Goal: Information Seeking & Learning: Learn about a topic

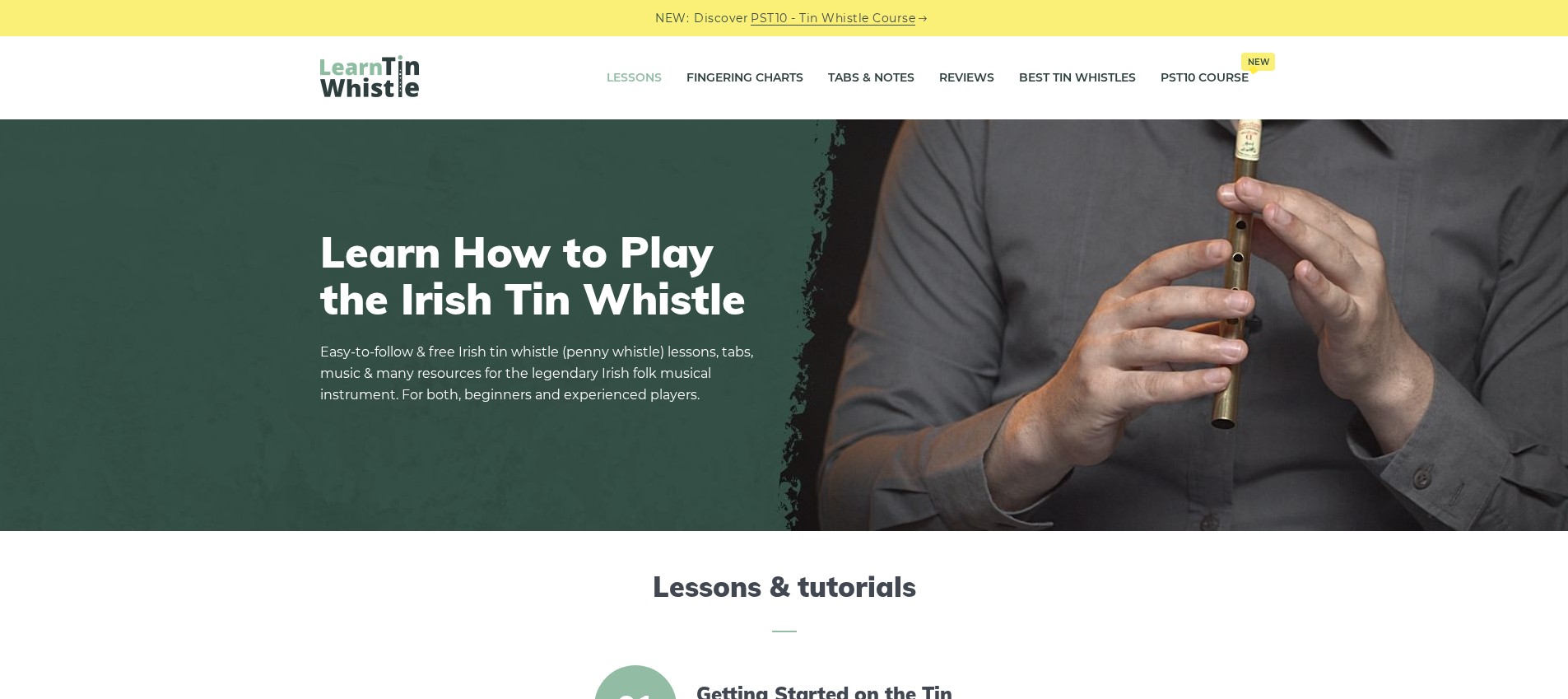
click at [618, 72] on link "Lessons" at bounding box center [634, 78] width 55 height 41
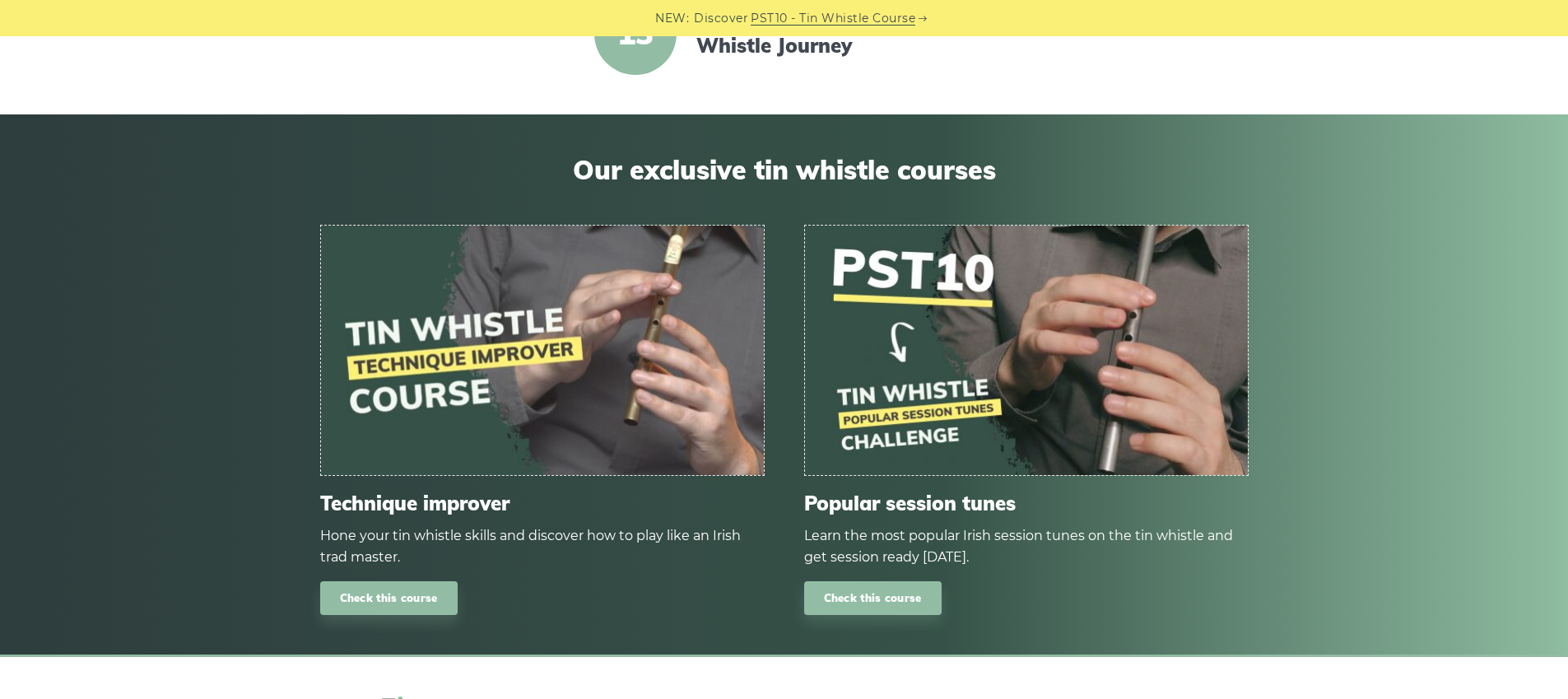
scroll to position [2276, 0]
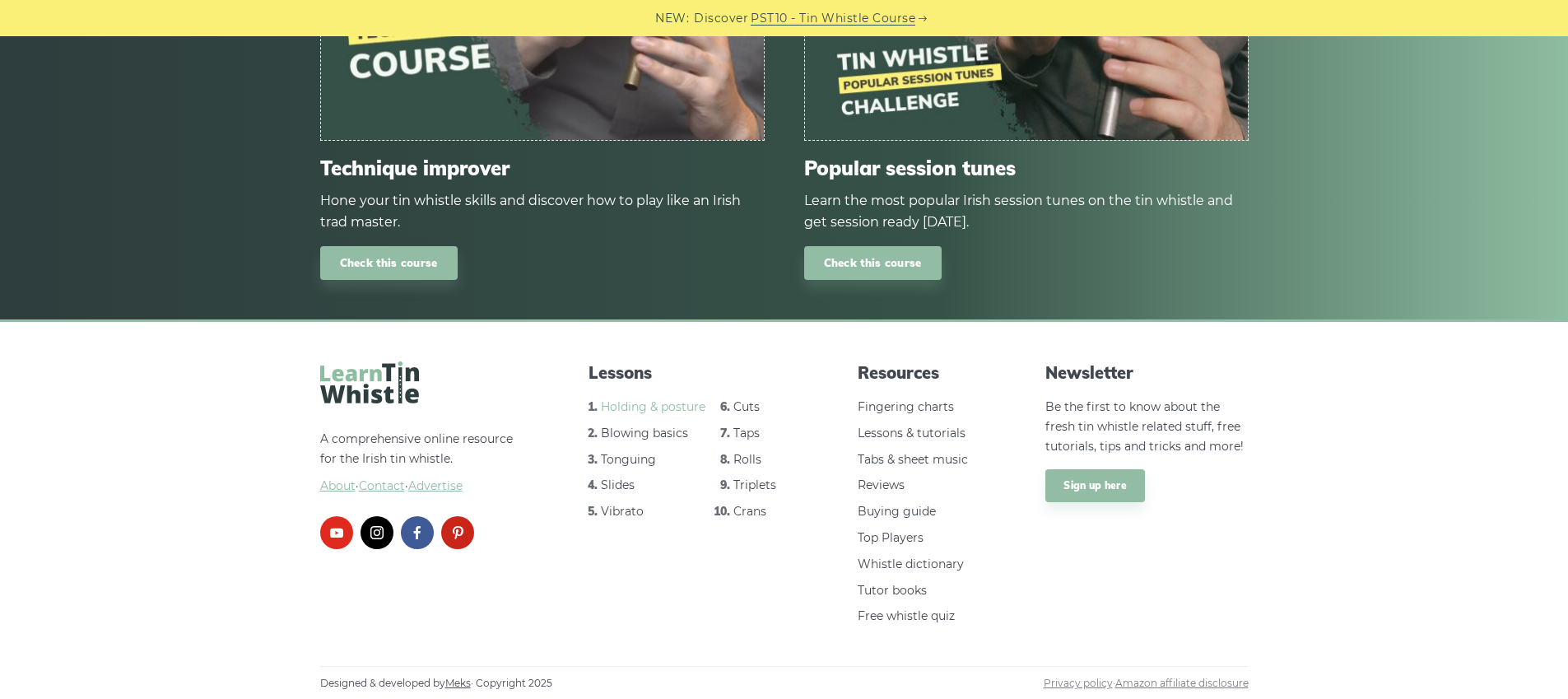
click at [670, 405] on link "Holding & posture" at bounding box center [653, 406] width 105 height 14
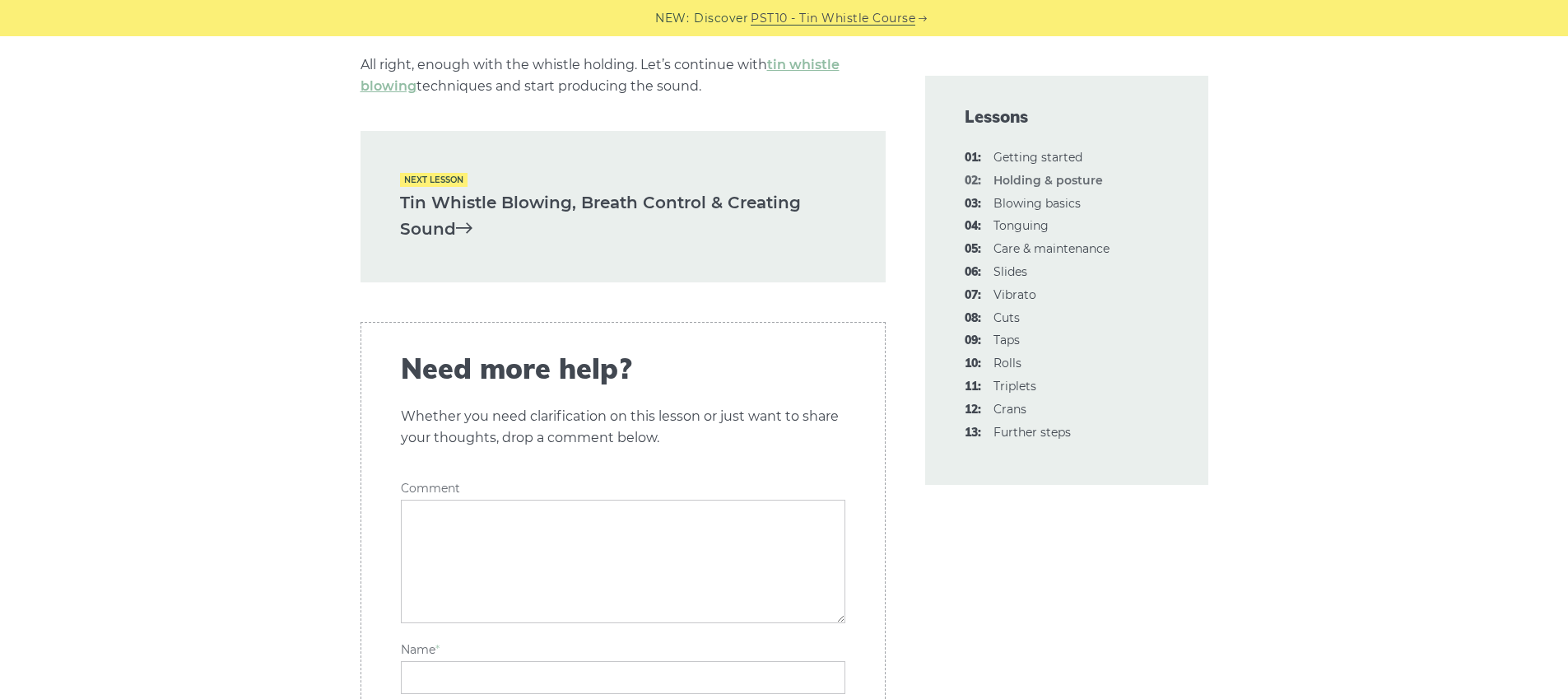
scroll to position [2492, 0]
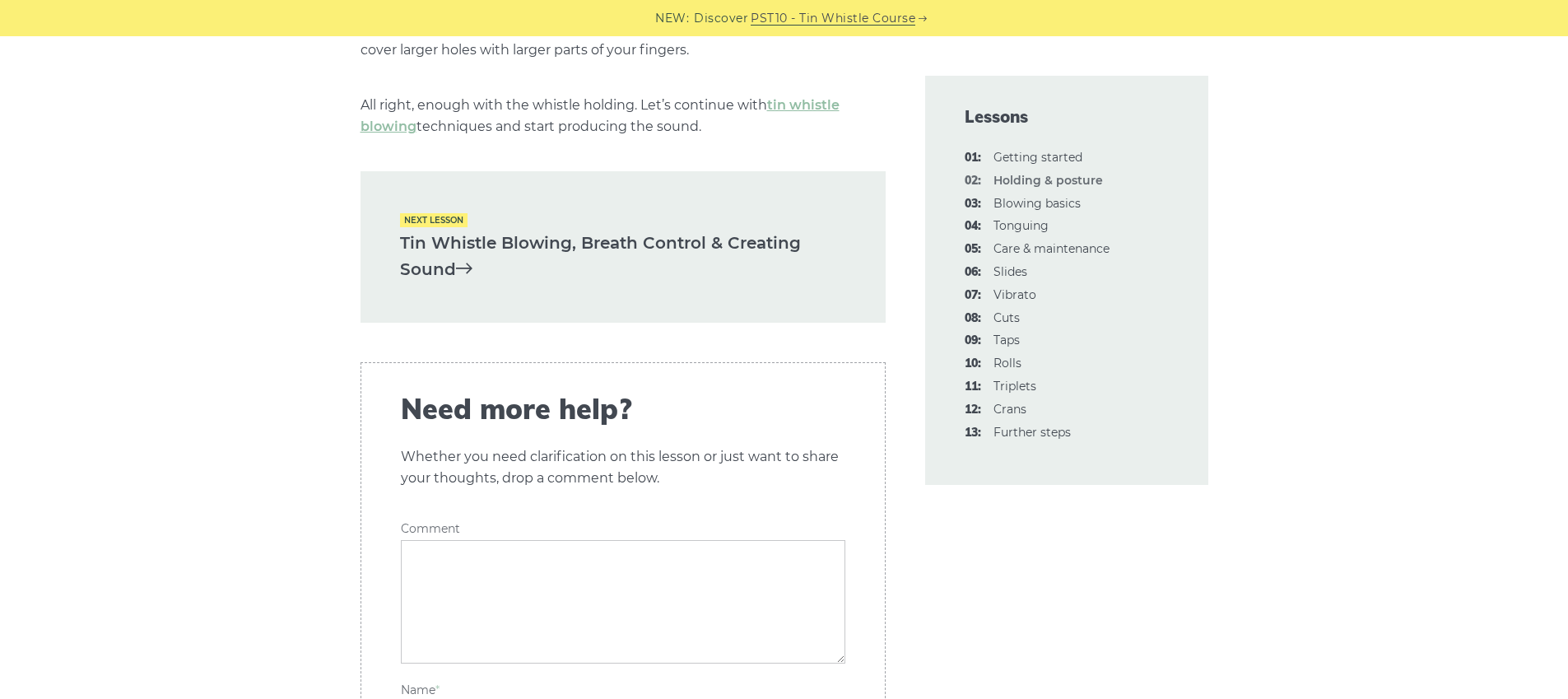
click at [634, 243] on link "Tin Whistle Blowing, Breath Control & Creating Sound" at bounding box center [622, 256] width 446 height 54
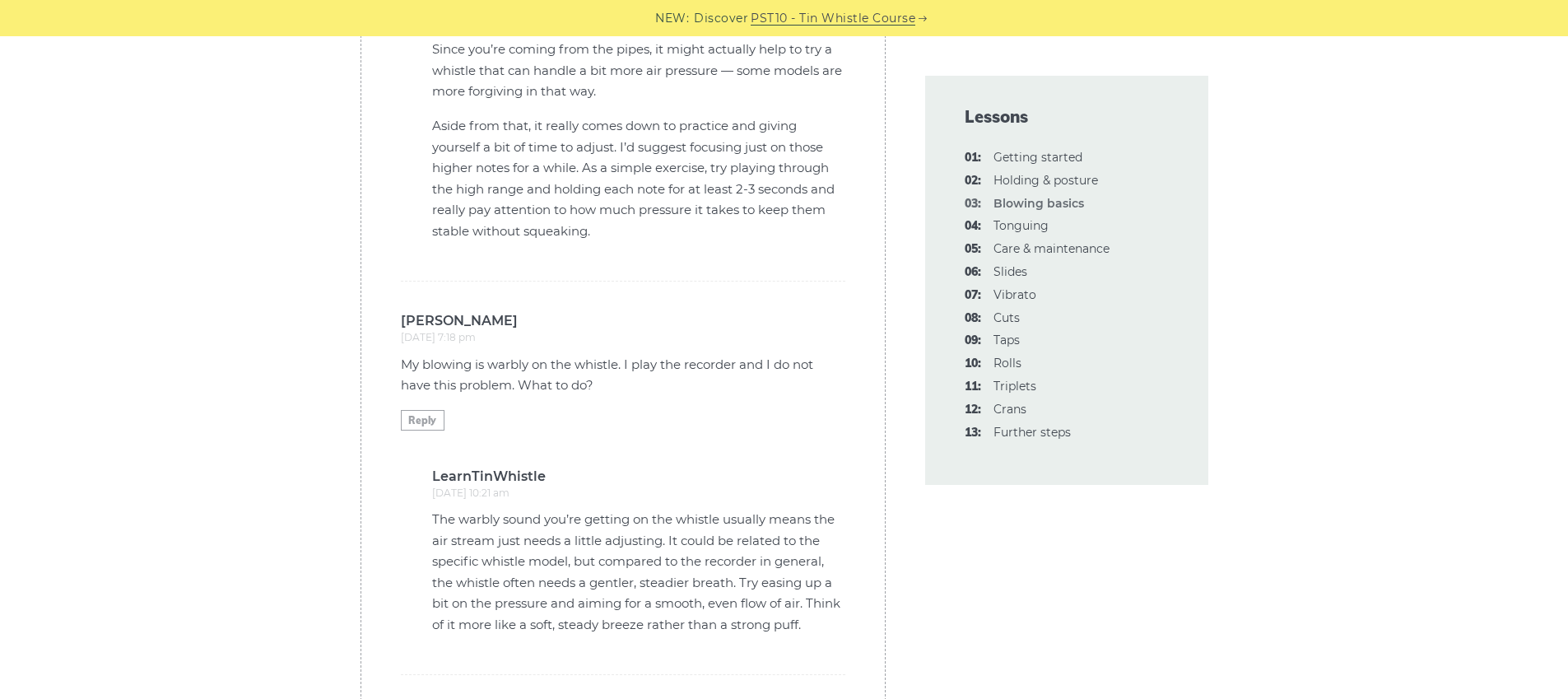
scroll to position [4781, 0]
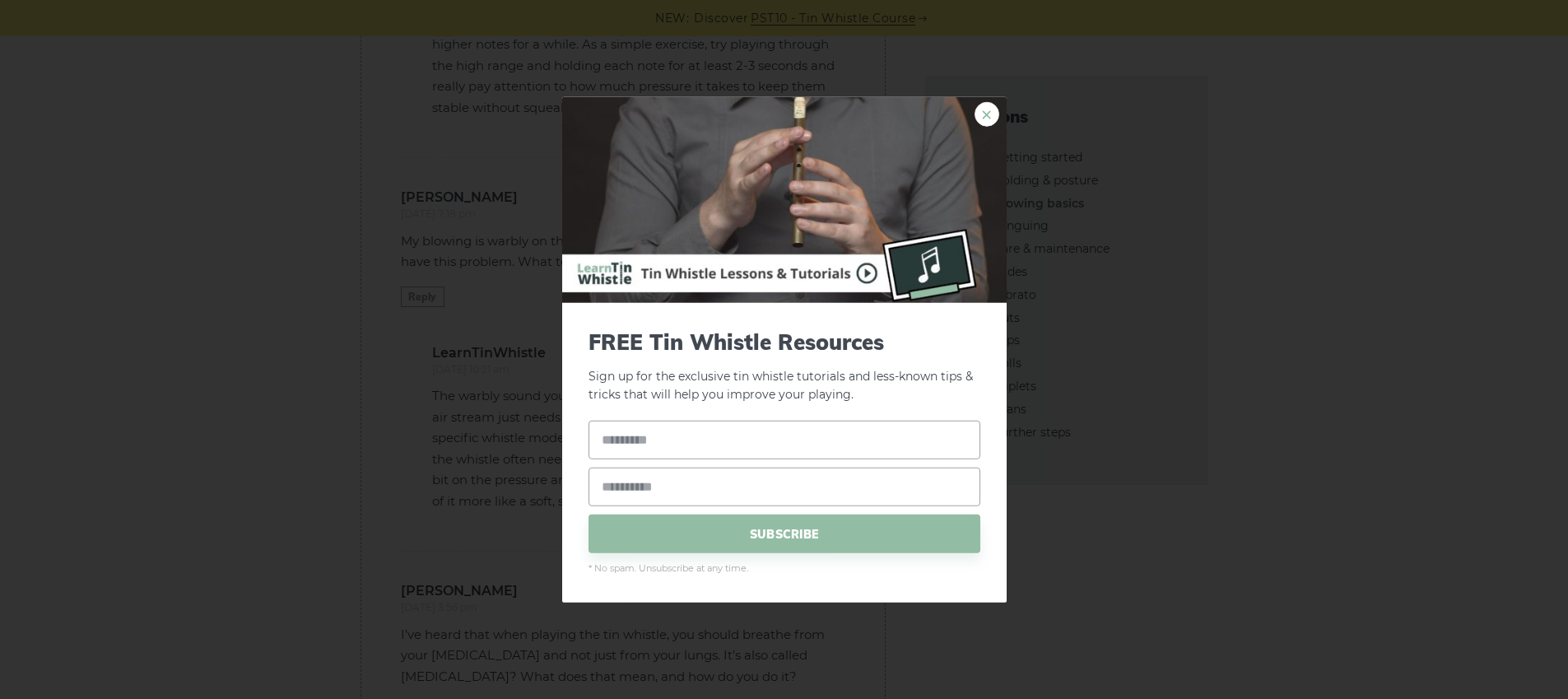
click at [989, 121] on link "×" at bounding box center [987, 113] width 25 height 25
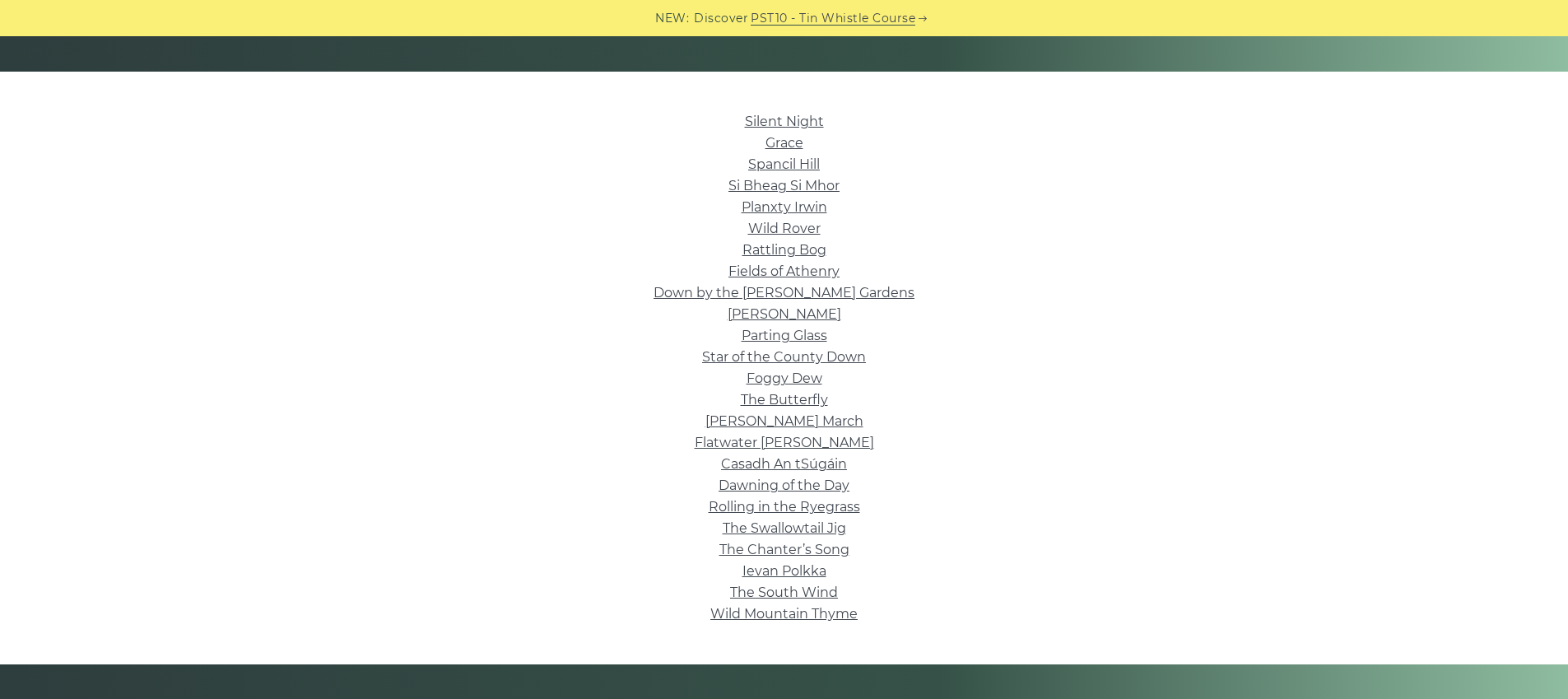
scroll to position [434, 0]
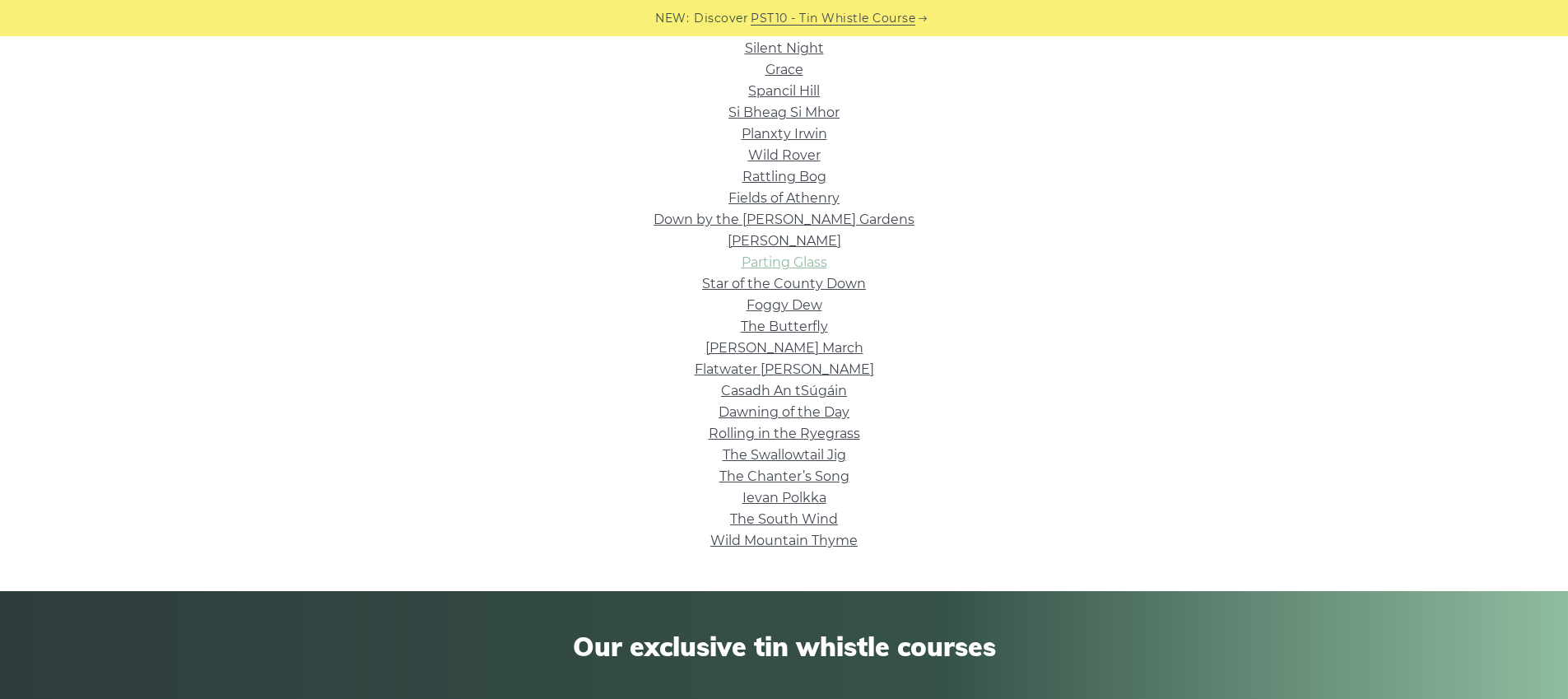
click at [796, 260] on link "Parting Glass" at bounding box center [784, 262] width 85 height 15
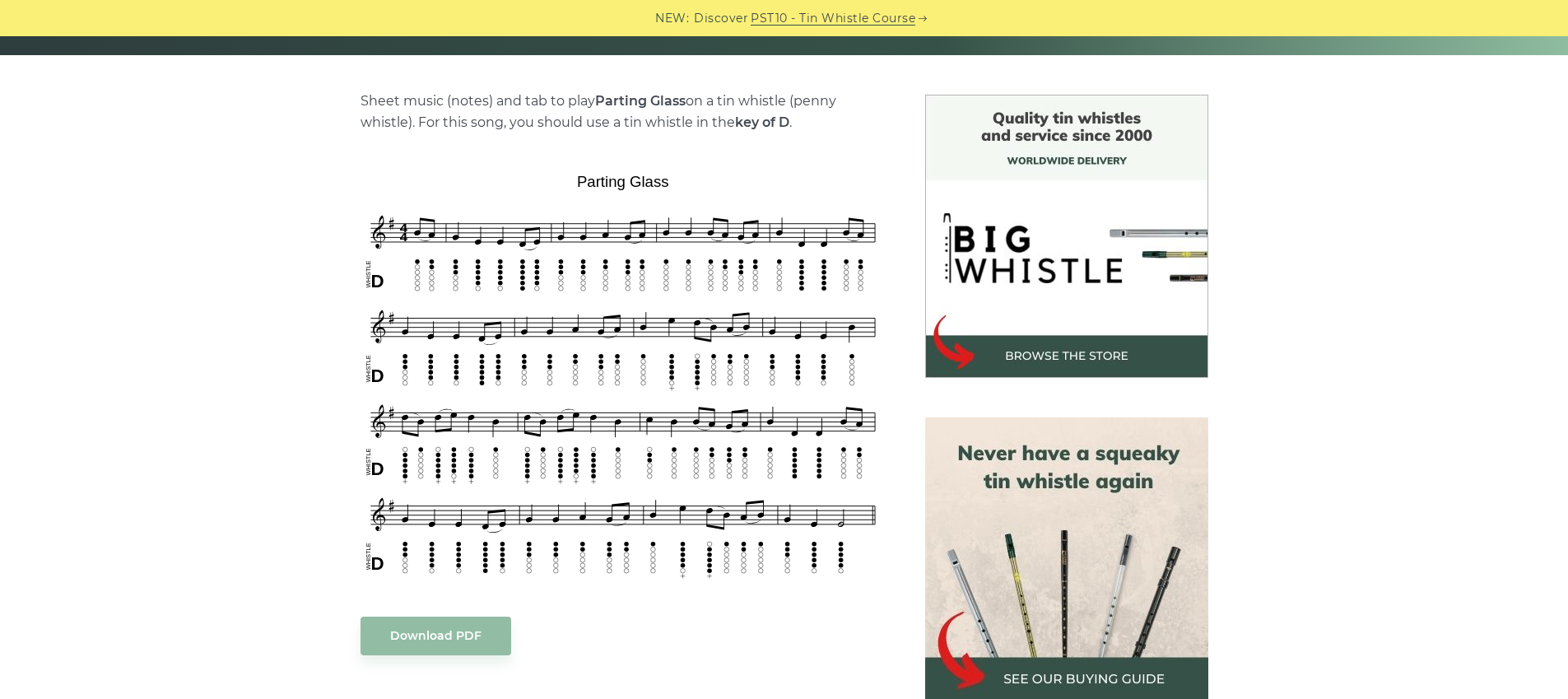
scroll to position [379, 0]
